Goal: Answer question/provide support

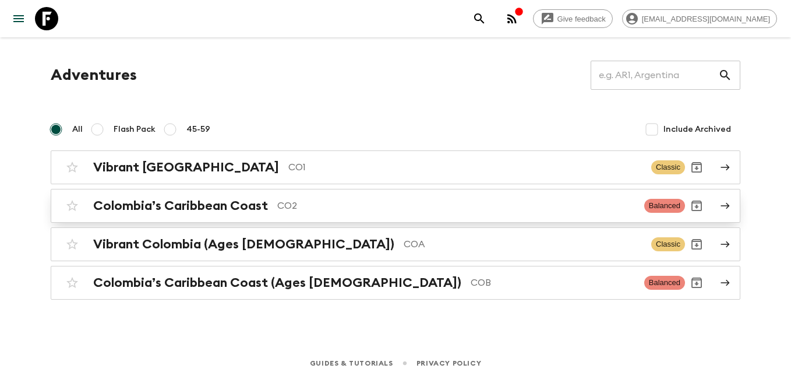
click at [202, 206] on h2 "Colombia’s Caribbean Coast" at bounding box center [180, 205] width 175 height 15
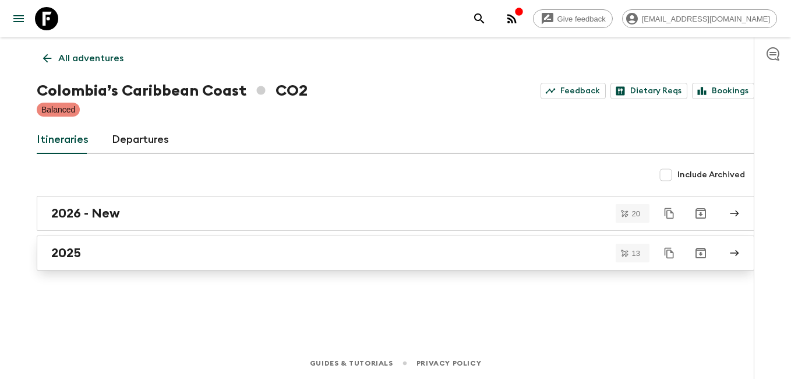
click at [104, 250] on div "2025" at bounding box center [384, 252] width 666 height 15
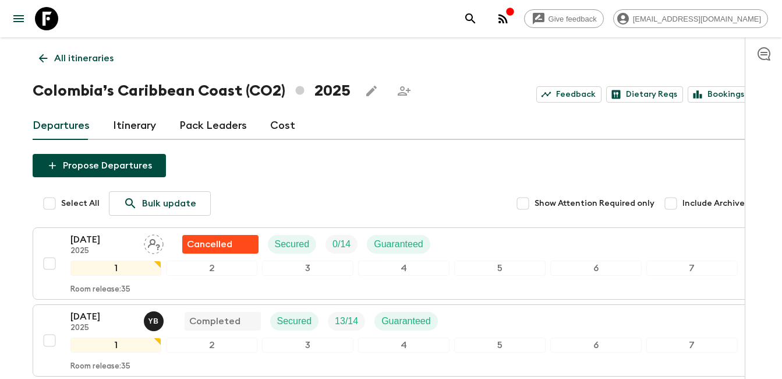
click at [44, 58] on icon at bounding box center [42, 58] width 9 height 9
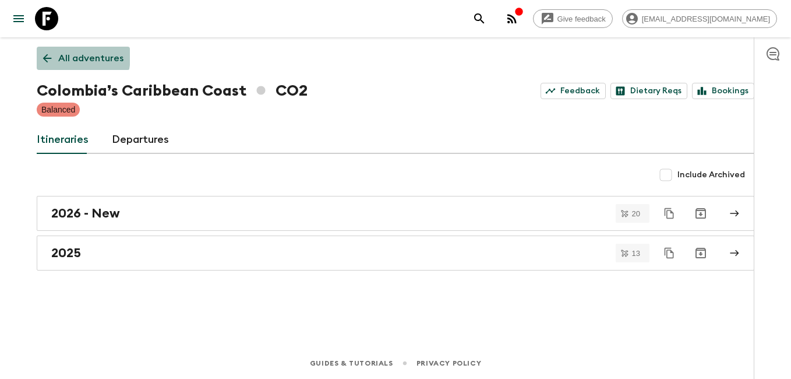
click at [45, 55] on icon at bounding box center [47, 58] width 13 height 13
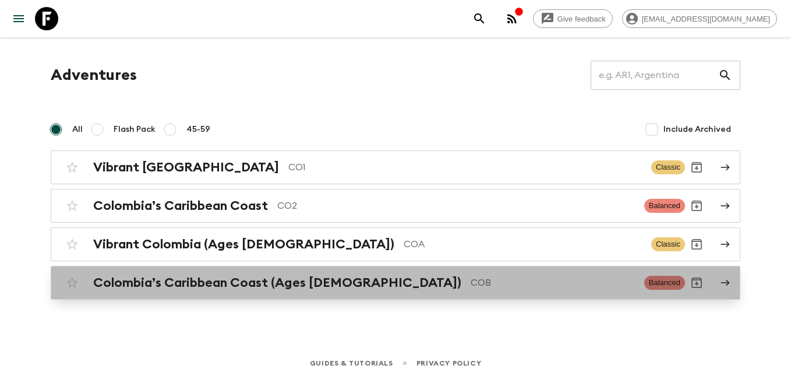
click at [248, 291] on div "Colombia’s Caribbean Coast (Ages [DEMOGRAPHIC_DATA]) COB Balanced" at bounding box center [373, 282] width 624 height 23
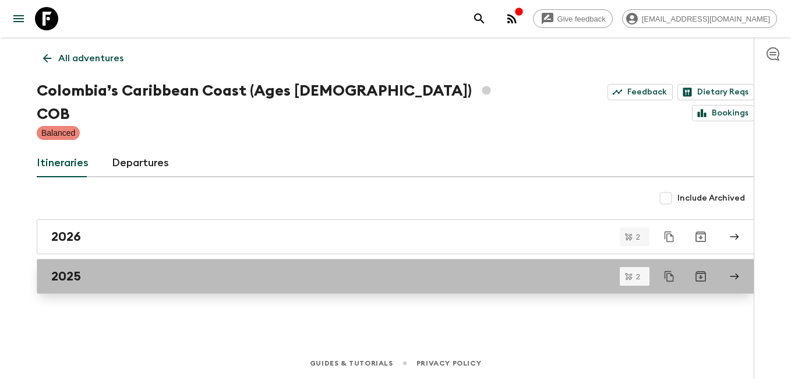
click at [94, 259] on link "2025" at bounding box center [396, 276] width 718 height 35
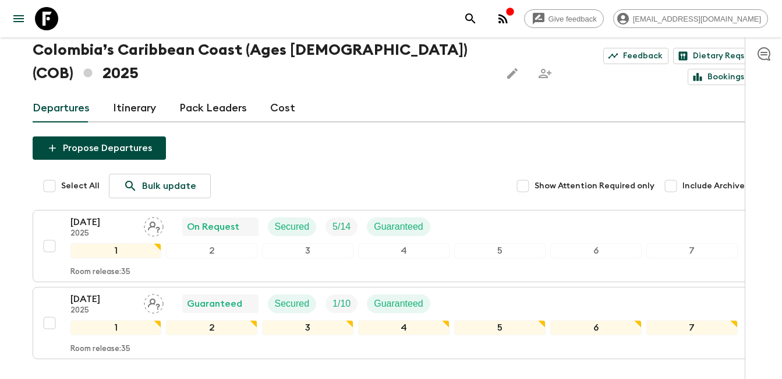
scroll to position [58, 0]
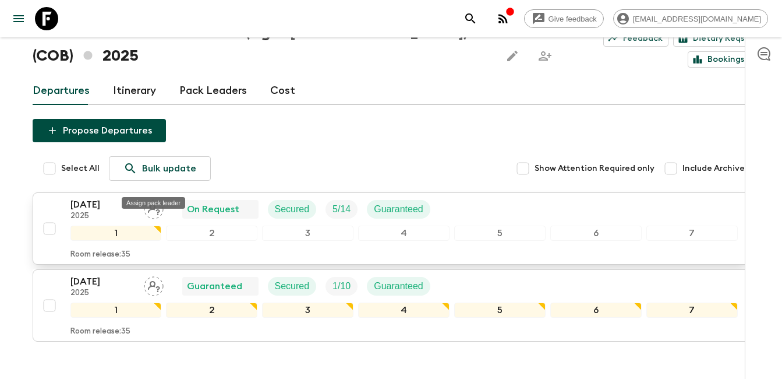
click at [157, 199] on icon "Assign pack leader" at bounding box center [154, 209] width 20 height 20
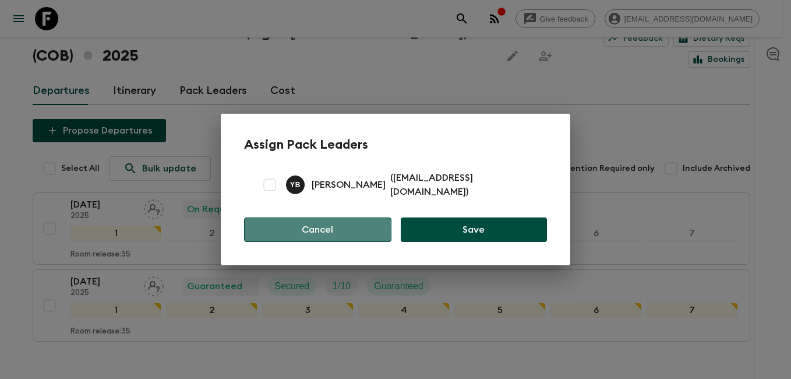
click at [341, 224] on button "Cancel" at bounding box center [317, 229] width 147 height 24
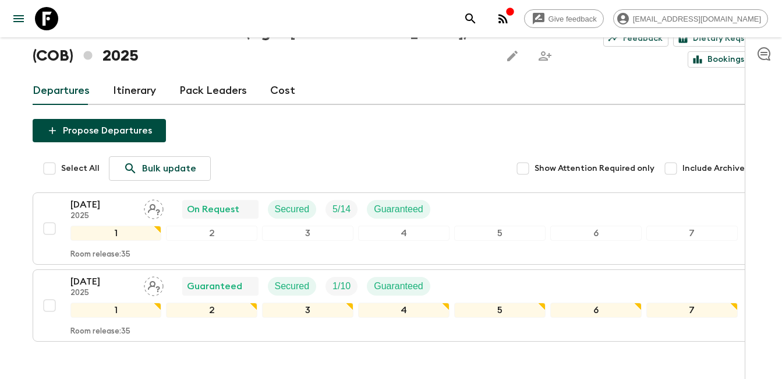
click at [215, 77] on link "Pack Leaders" at bounding box center [213, 91] width 68 height 28
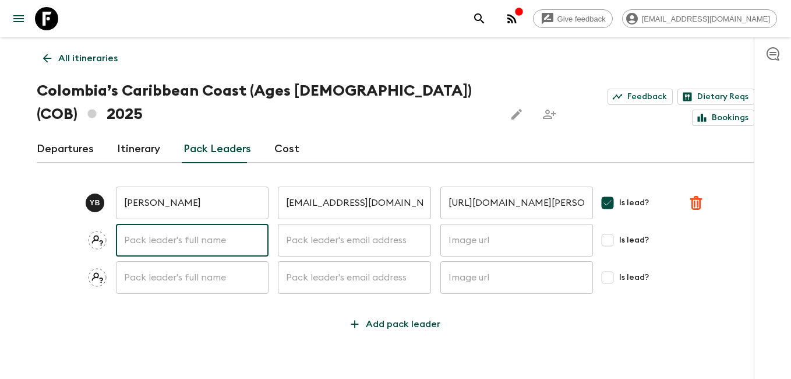
click at [170, 224] on input "text" at bounding box center [192, 240] width 153 height 33
type input "[PERSON_NAME]"
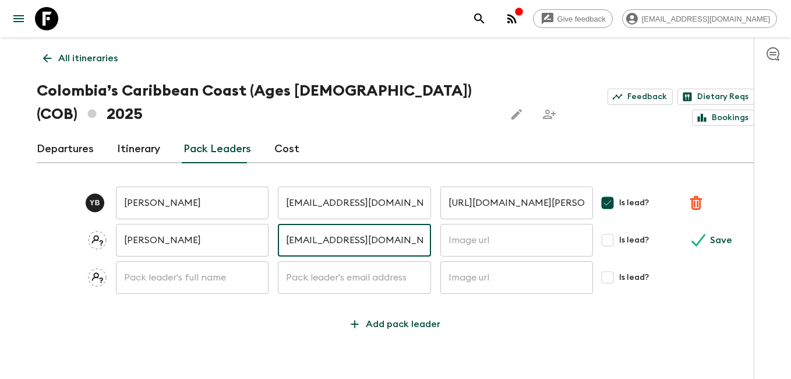
type input "[EMAIL_ADDRESS][DOMAIN_NAME]"
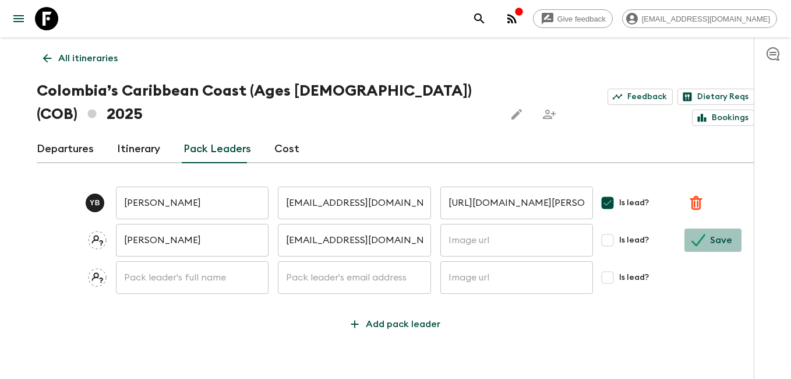
click at [712, 233] on p "Save" at bounding box center [721, 240] width 22 height 14
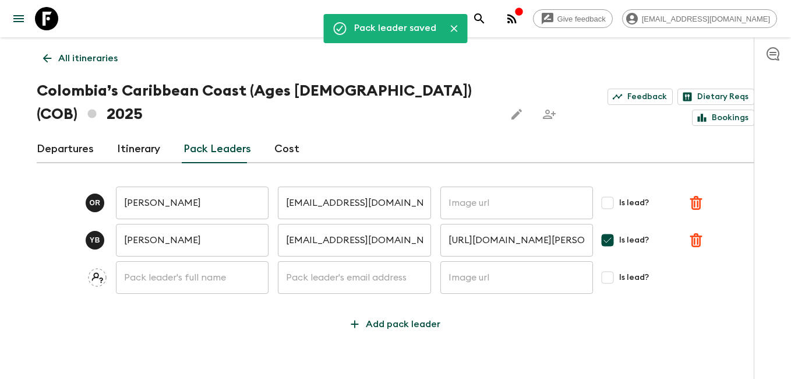
click at [89, 135] on link "Departures" at bounding box center [65, 149] width 57 height 28
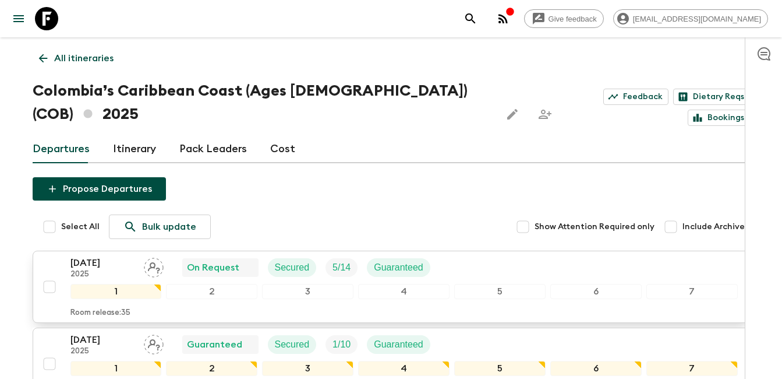
click at [147, 257] on icon "Assign pack leader" at bounding box center [154, 267] width 20 height 20
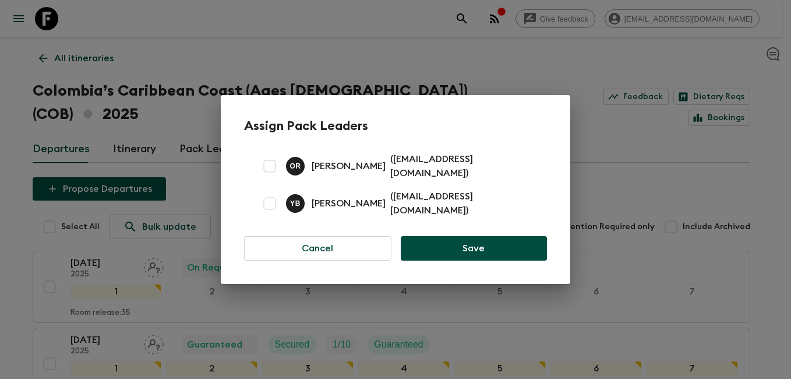
click at [274, 168] on input "checkbox" at bounding box center [269, 165] width 23 height 23
checkbox input "true"
click at [492, 236] on button "Save" at bounding box center [474, 248] width 146 height 24
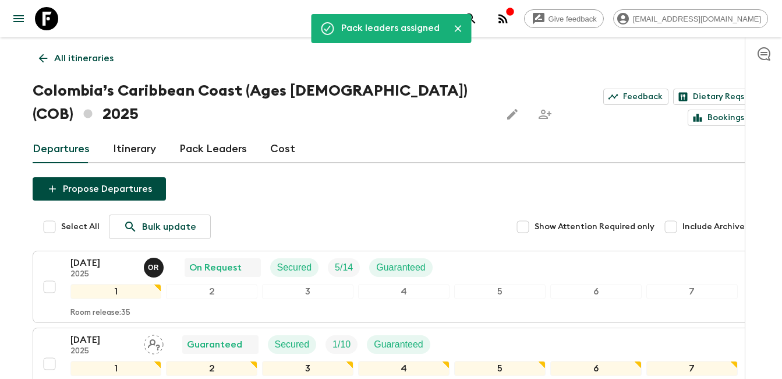
drag, startPoint x: 336, startPoint y: 175, endPoint x: 327, endPoint y: 176, distance: 9.4
click at [336, 177] on div "Propose Departures Select All Bulk update Show Attention Required only Include …" at bounding box center [392, 302] width 718 height 250
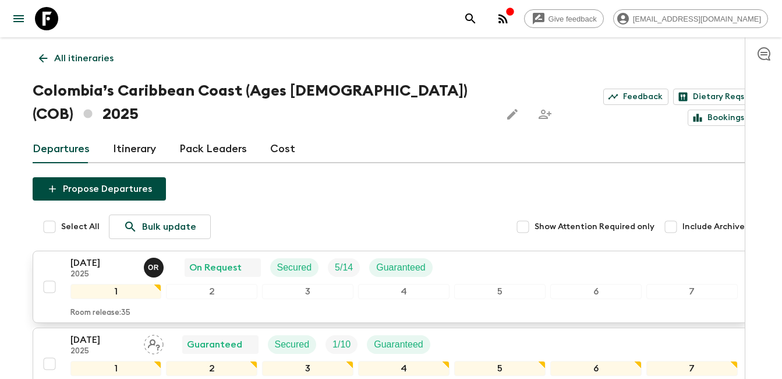
click at [90, 256] on p "[DATE]" at bounding box center [102, 263] width 64 height 14
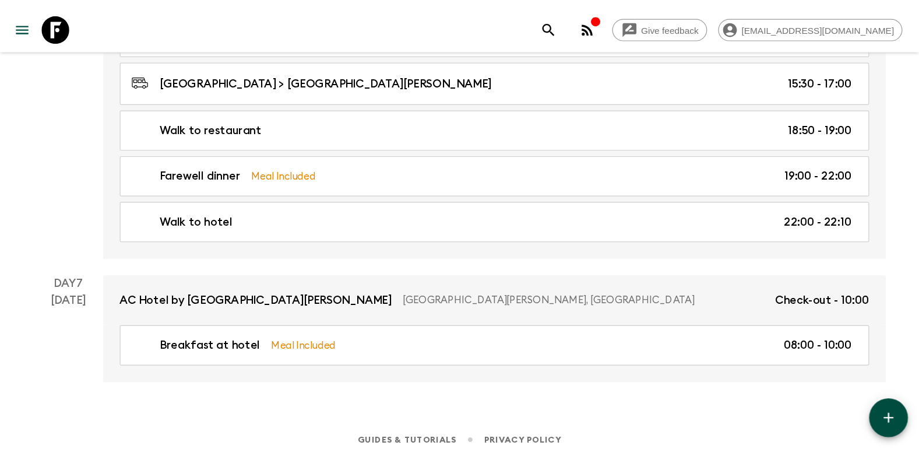
scroll to position [1591, 0]
